Goal: Complete application form

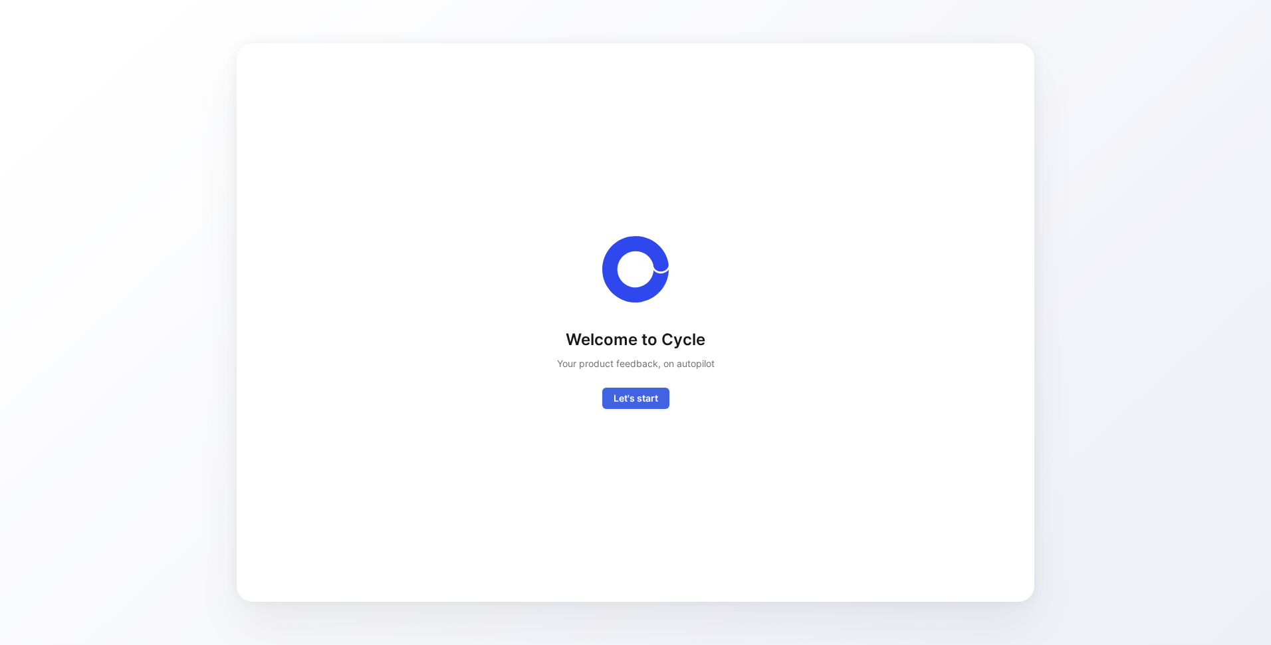
click at [643, 397] on span "Let's start" at bounding box center [636, 398] width 45 height 16
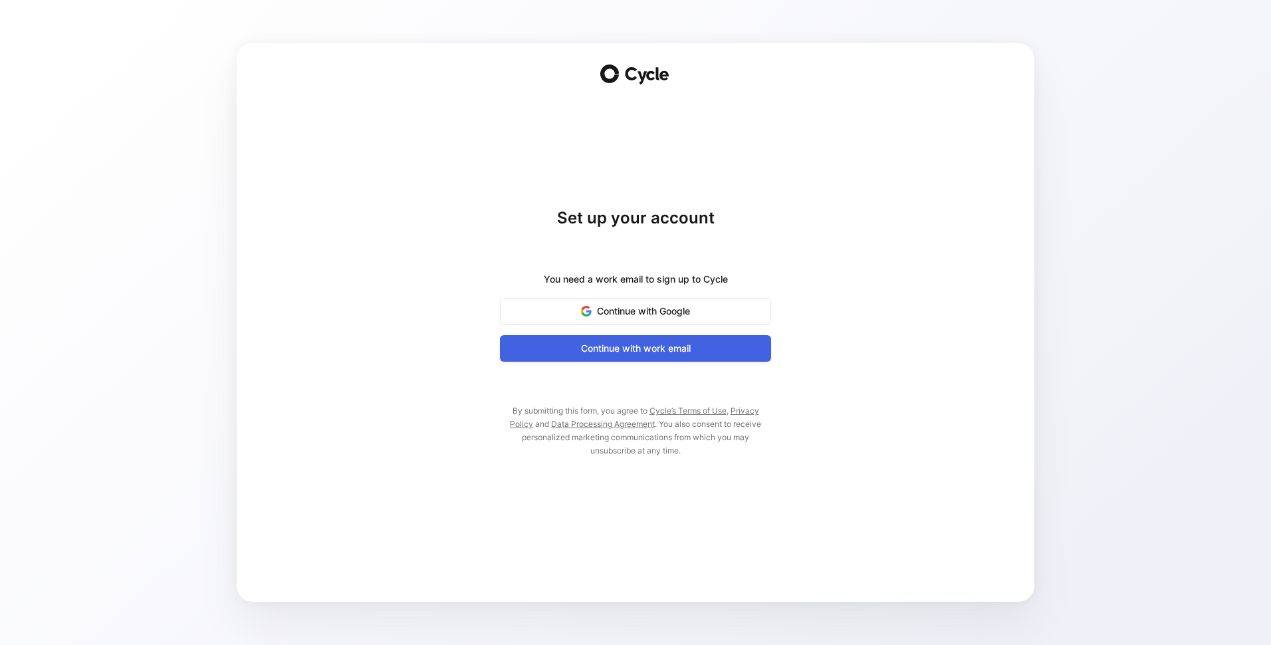
click at [644, 350] on span "Continue with work email" at bounding box center [636, 348] width 238 height 16
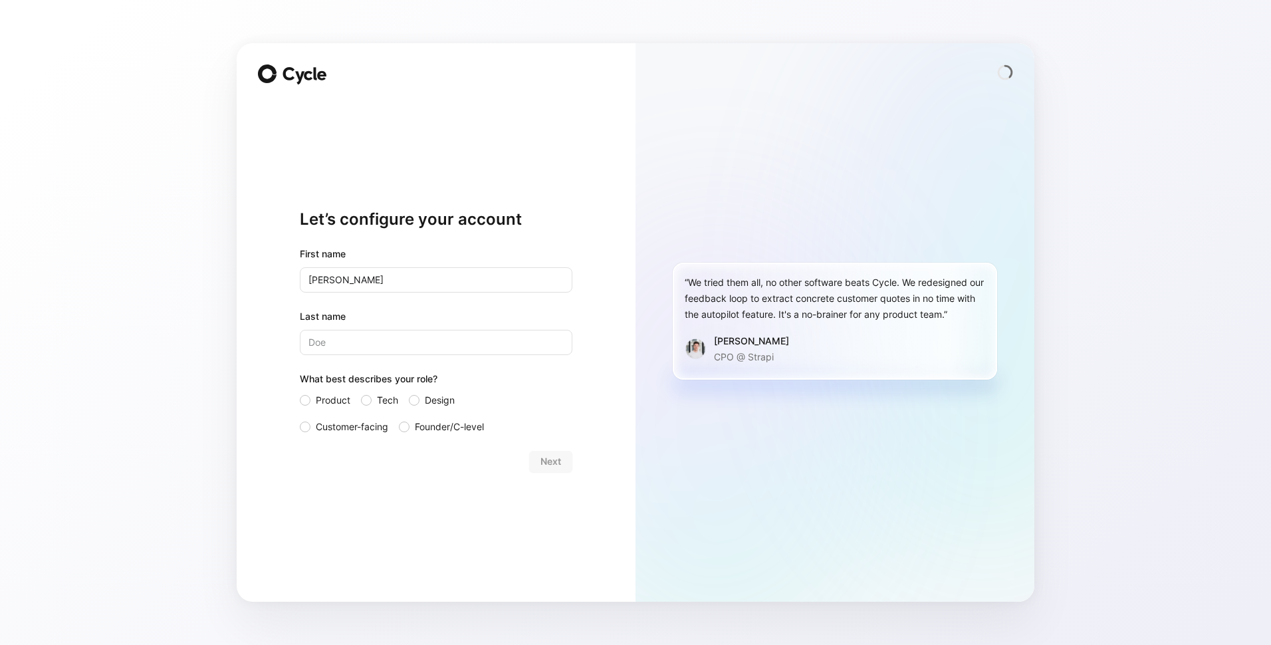
type input "[PERSON_NAME]"
type input "Grant"
click at [350, 422] on span "Customer-facing" at bounding box center [352, 427] width 72 height 16
click at [300, 419] on input "Customer-facing" at bounding box center [300, 419] width 0 height 0
click at [552, 461] on span "Next" at bounding box center [551, 461] width 21 height 16
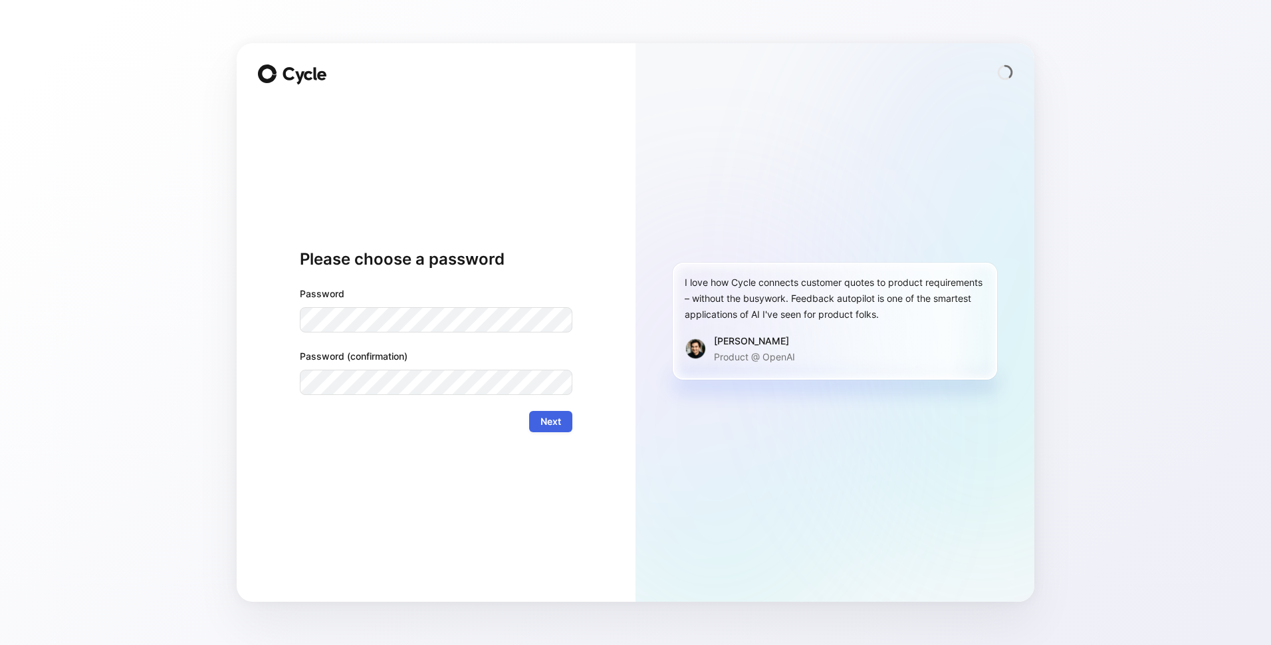
click at [561, 424] on span "Next" at bounding box center [551, 422] width 21 height 16
click at [555, 424] on span "Next" at bounding box center [551, 422] width 21 height 16
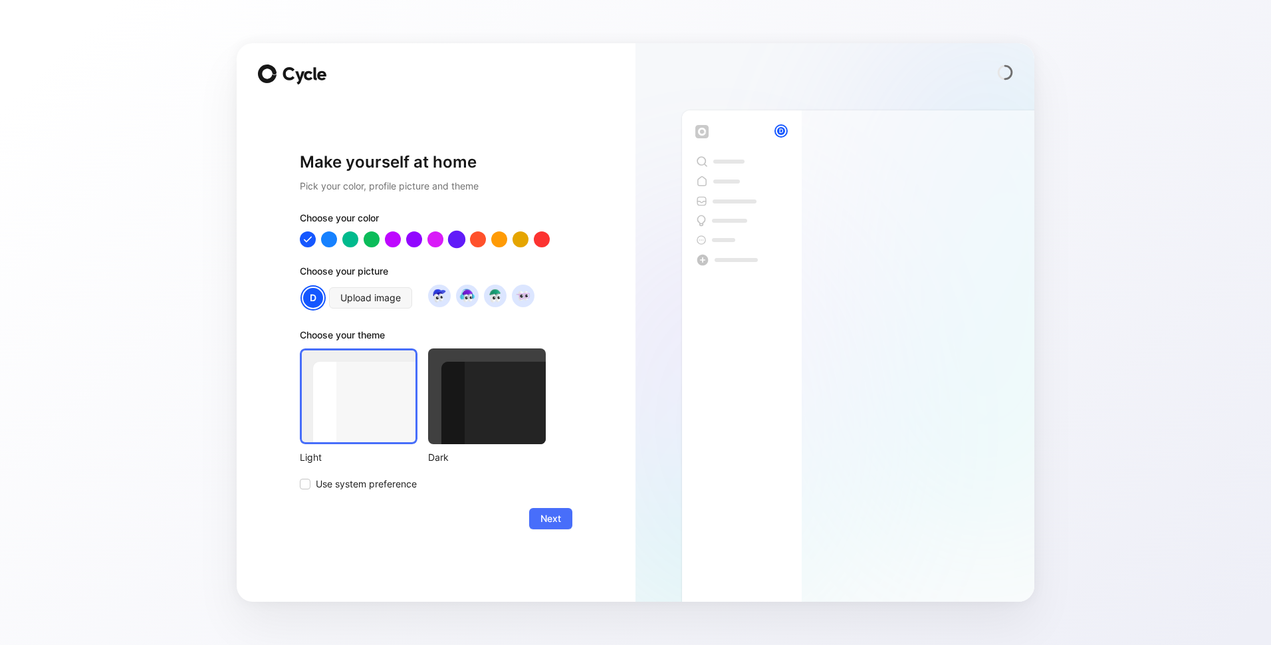
click at [460, 237] on div at bounding box center [456, 239] width 17 height 17
click at [303, 237] on div at bounding box center [307, 239] width 17 height 17
click at [438, 300] on img at bounding box center [439, 296] width 18 height 18
click at [461, 394] on div at bounding box center [487, 396] width 118 height 96
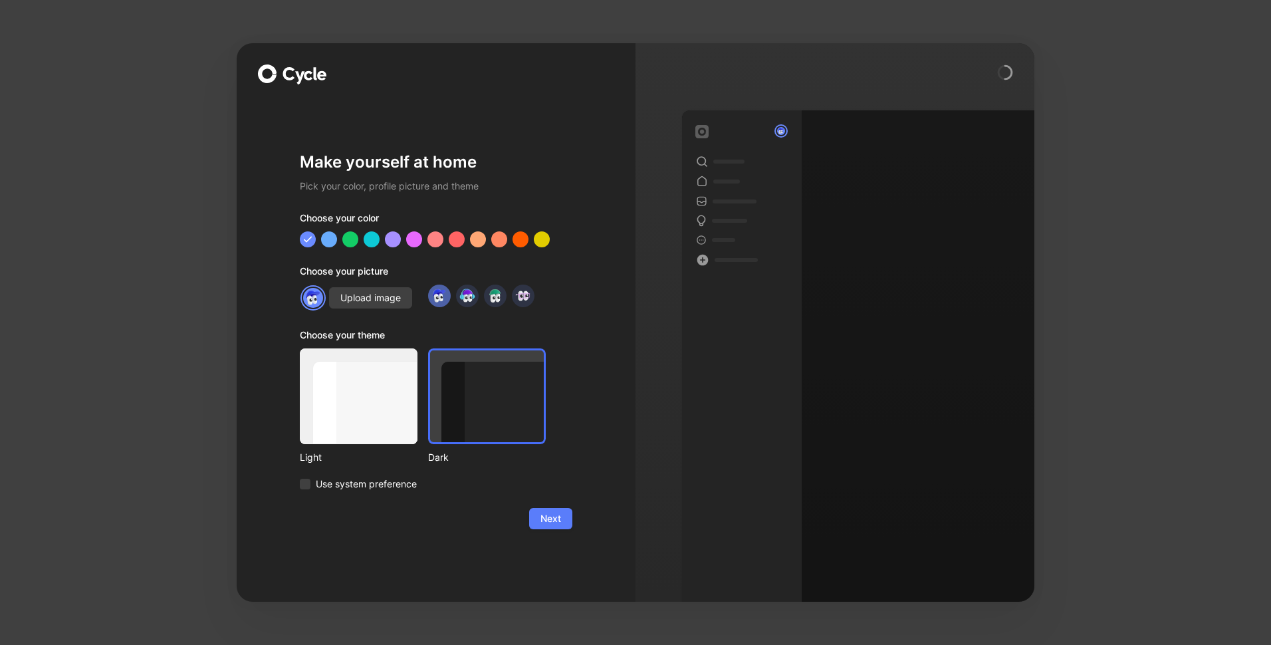
click at [559, 521] on span "Next" at bounding box center [551, 519] width 21 height 16
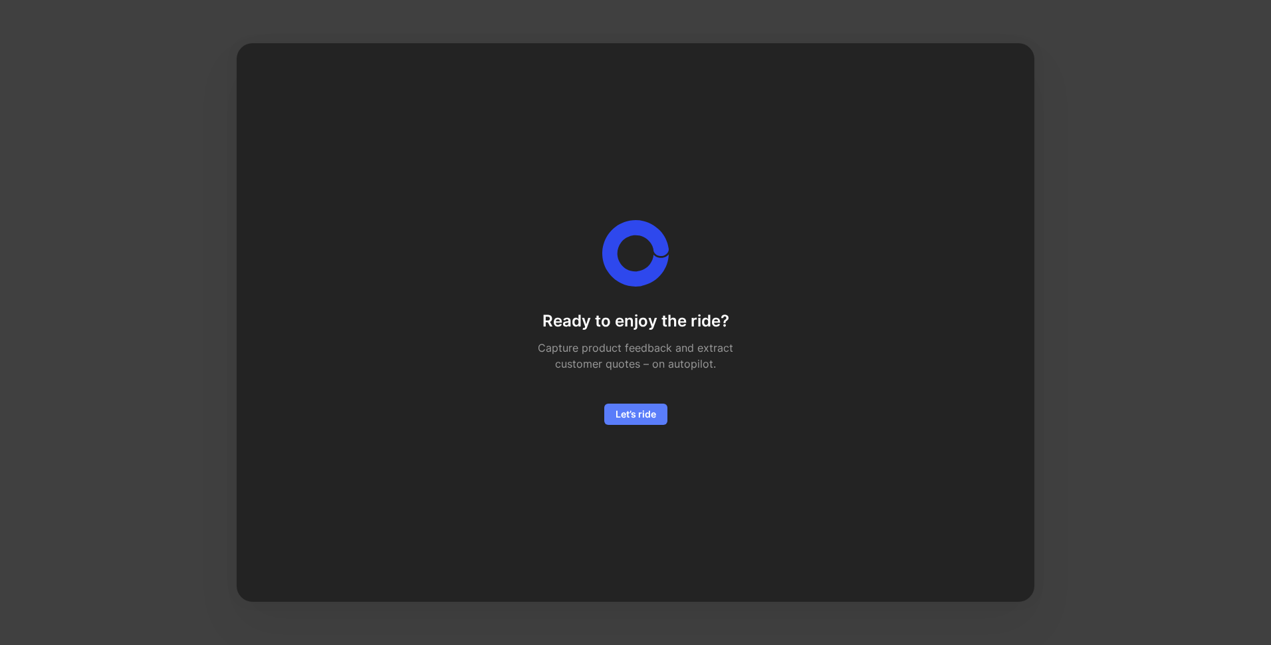
click at [642, 412] on span "Let’s ride" at bounding box center [636, 414] width 41 height 16
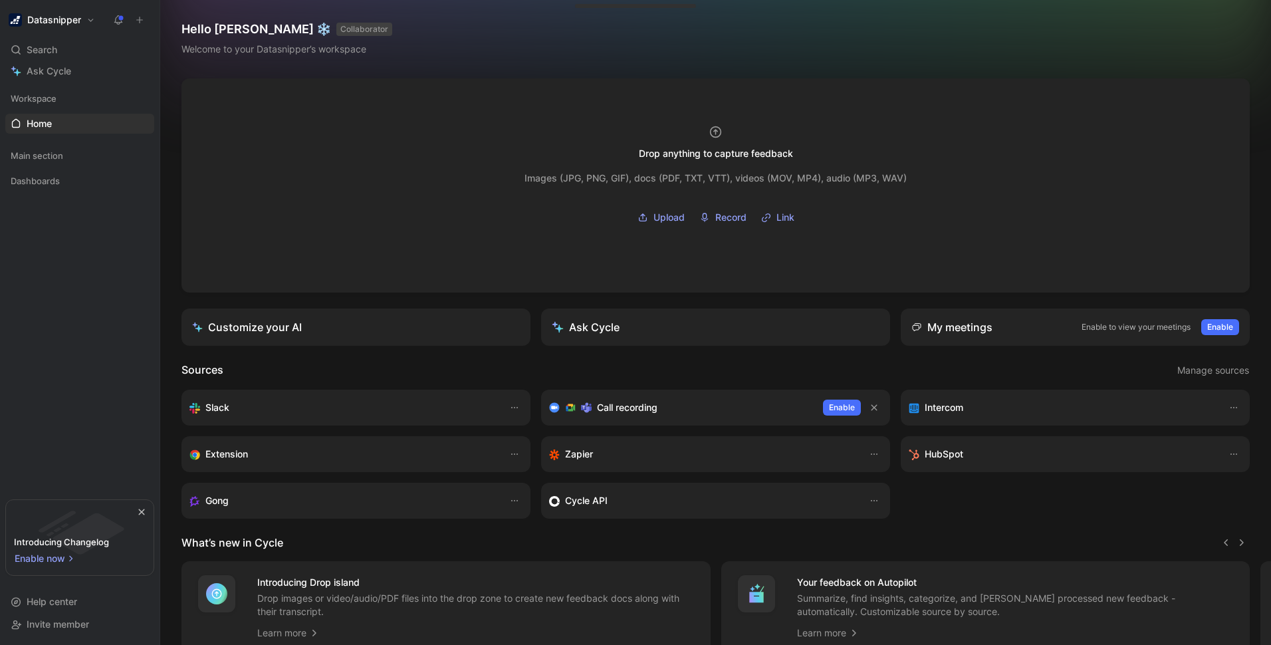
click at [86, 16] on button "Datasnipper" at bounding box center [51, 20] width 93 height 19
